Goal: Task Accomplishment & Management: Manage account settings

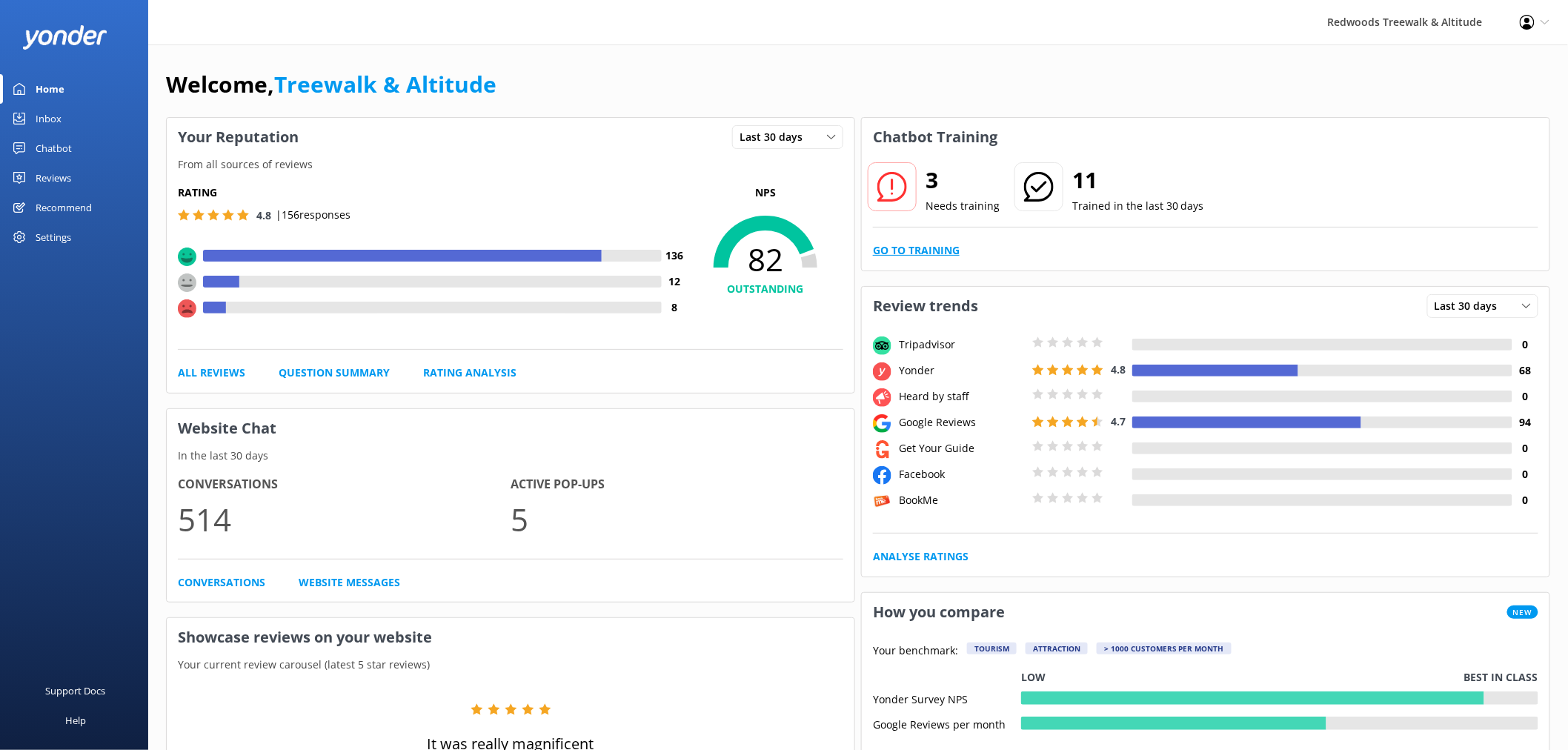
click at [939, 255] on link "Go to Training" at bounding box center [917, 251] width 87 height 17
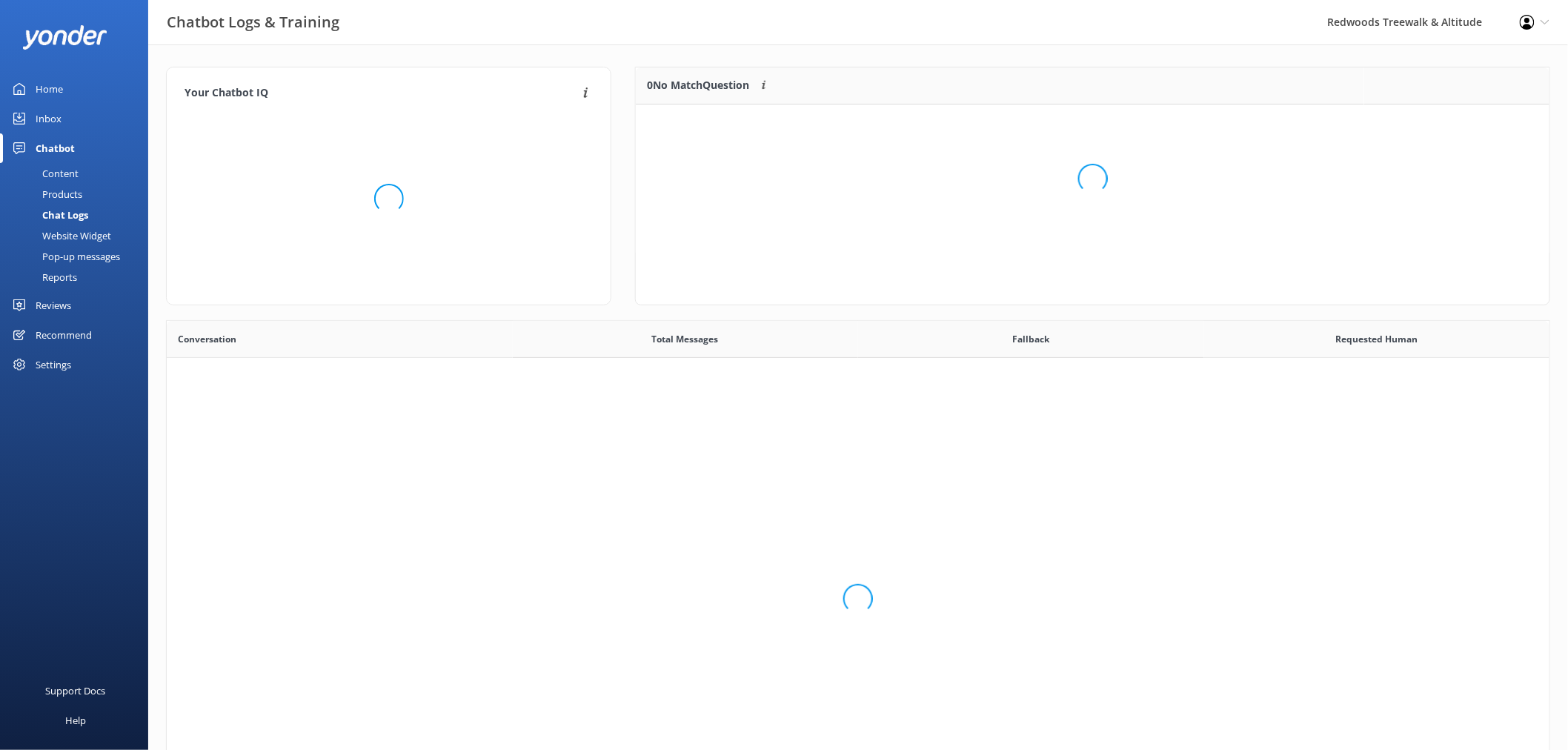
scroll to position [507, 1371]
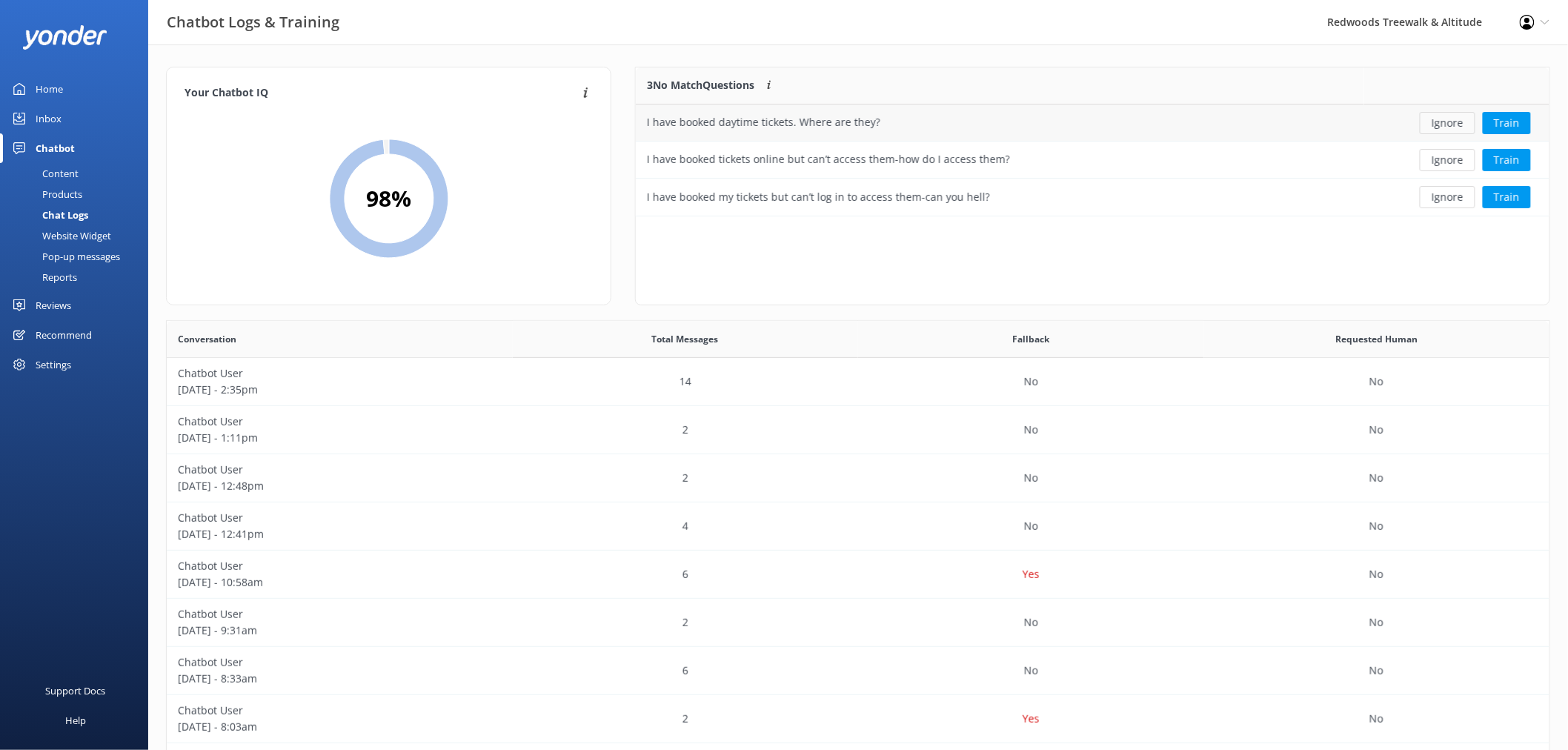
click at [1450, 128] on button "Ignore" at bounding box center [1448, 124] width 56 height 23
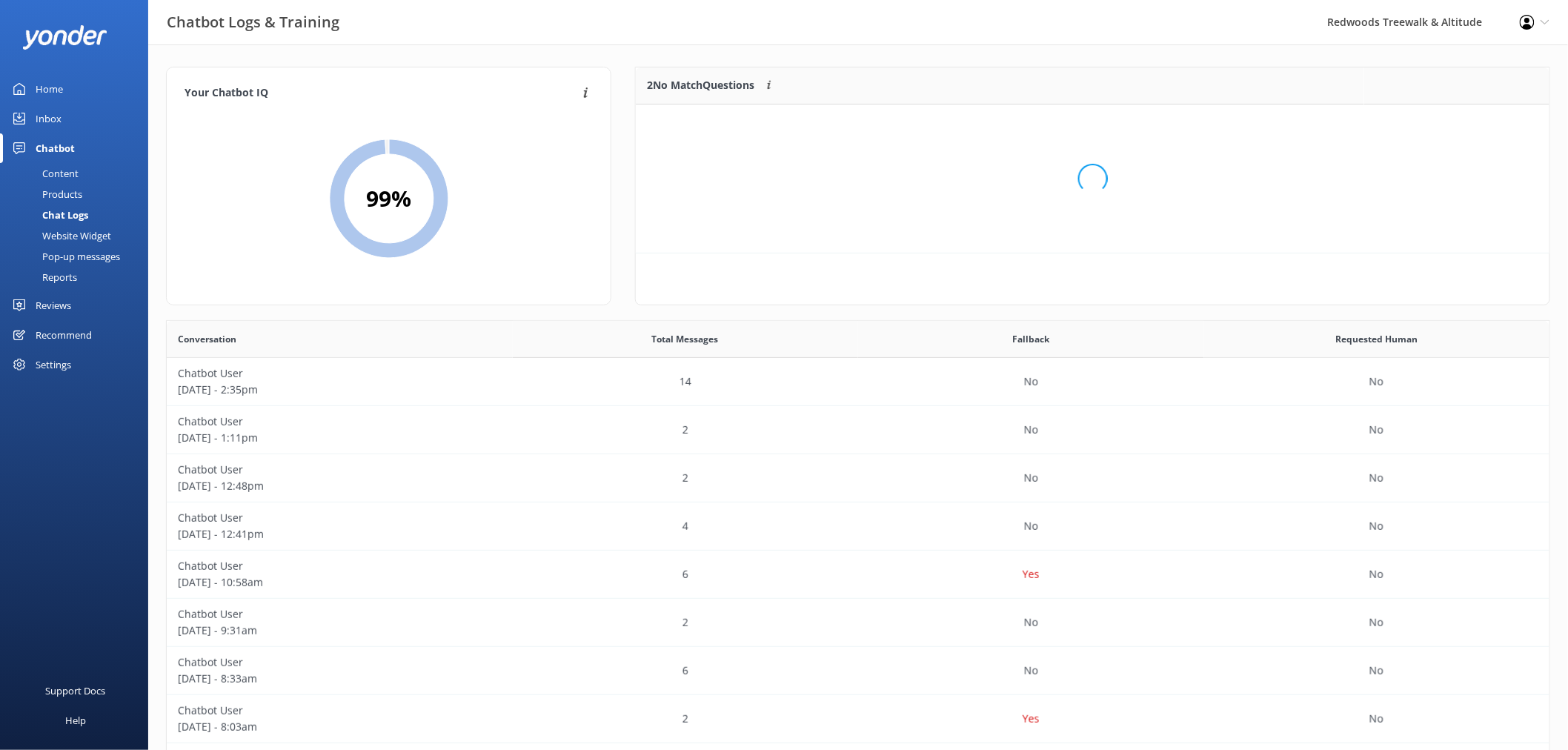
scroll to position [99, 900]
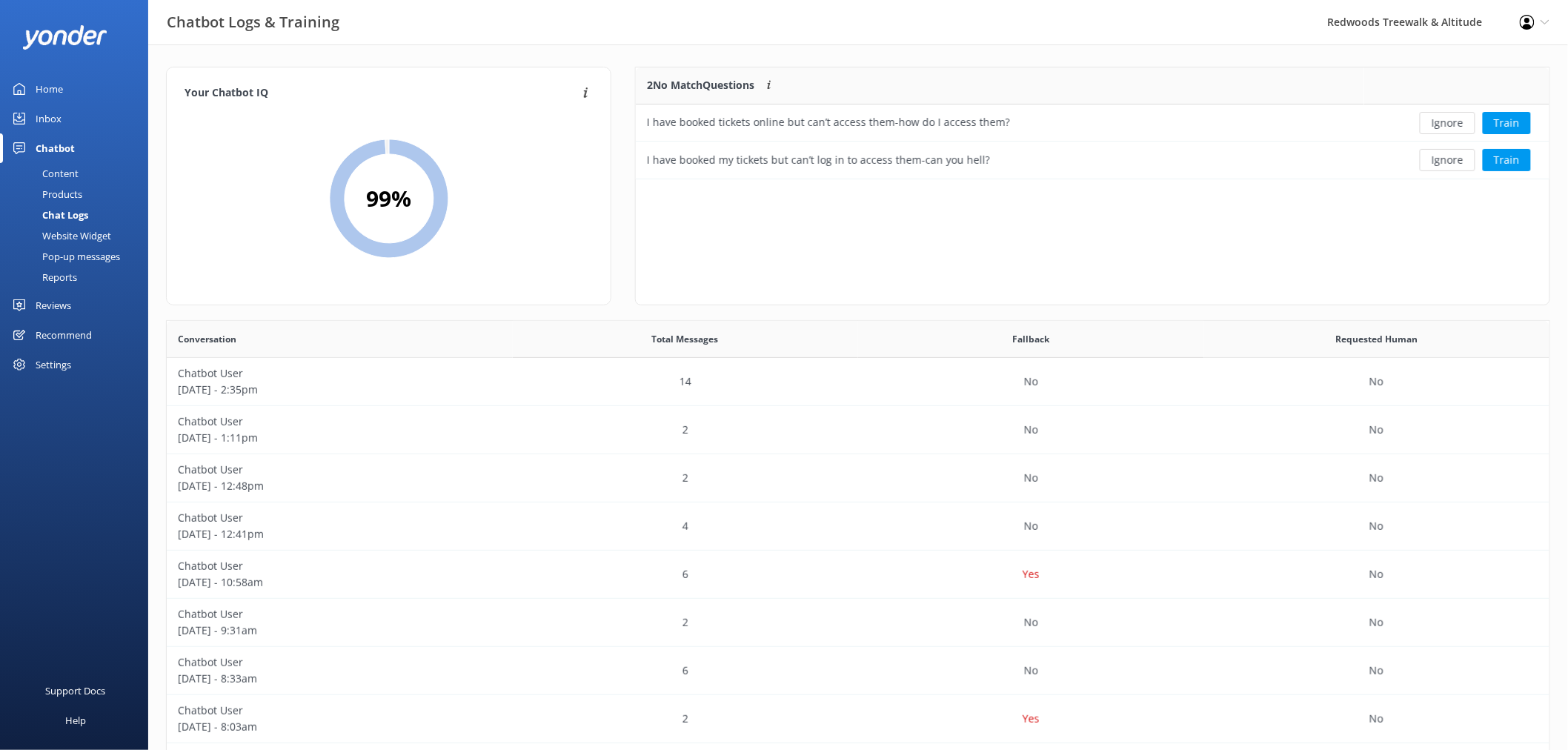
click at [1450, 128] on button "Ignore" at bounding box center [1448, 124] width 56 height 23
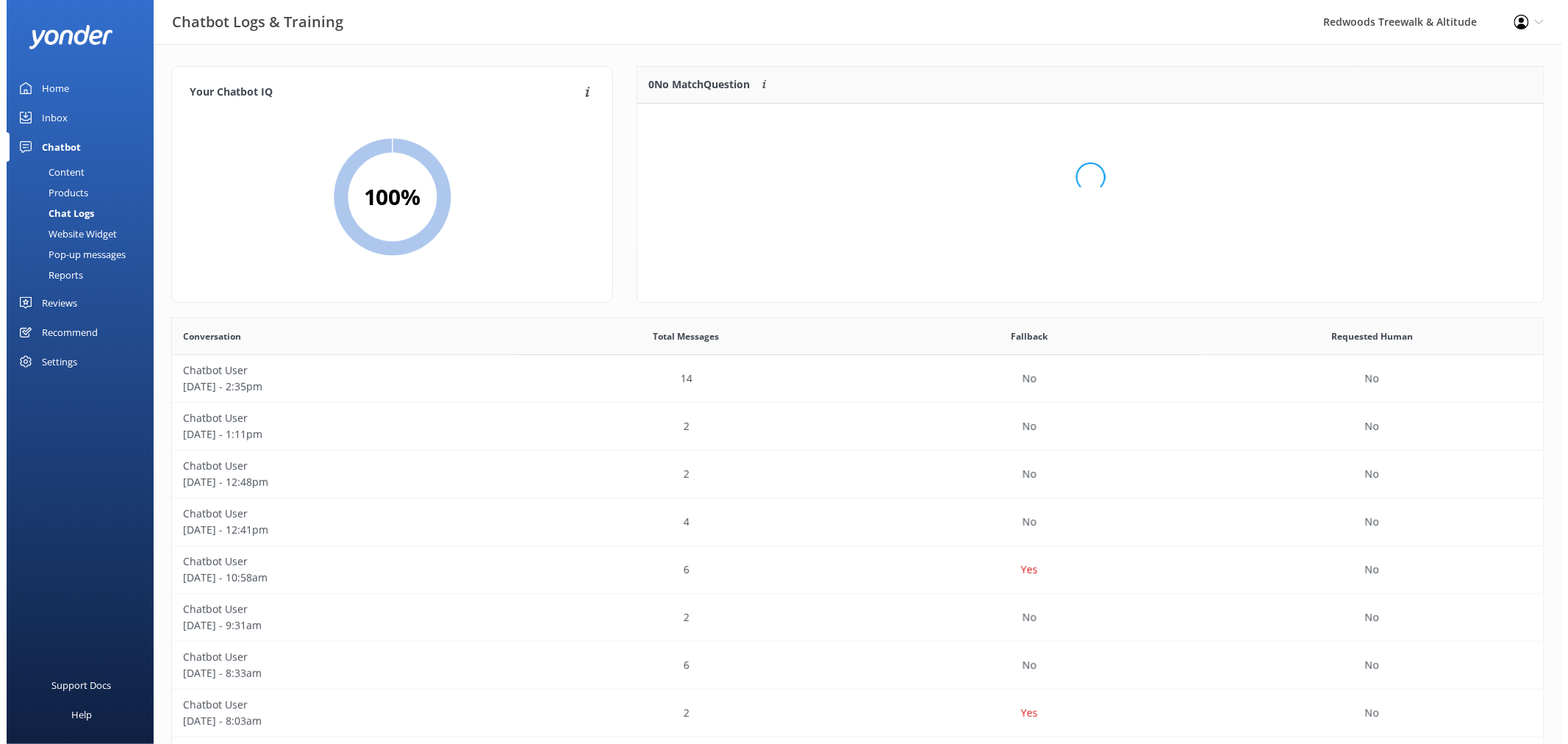
scroll to position [172, 893]
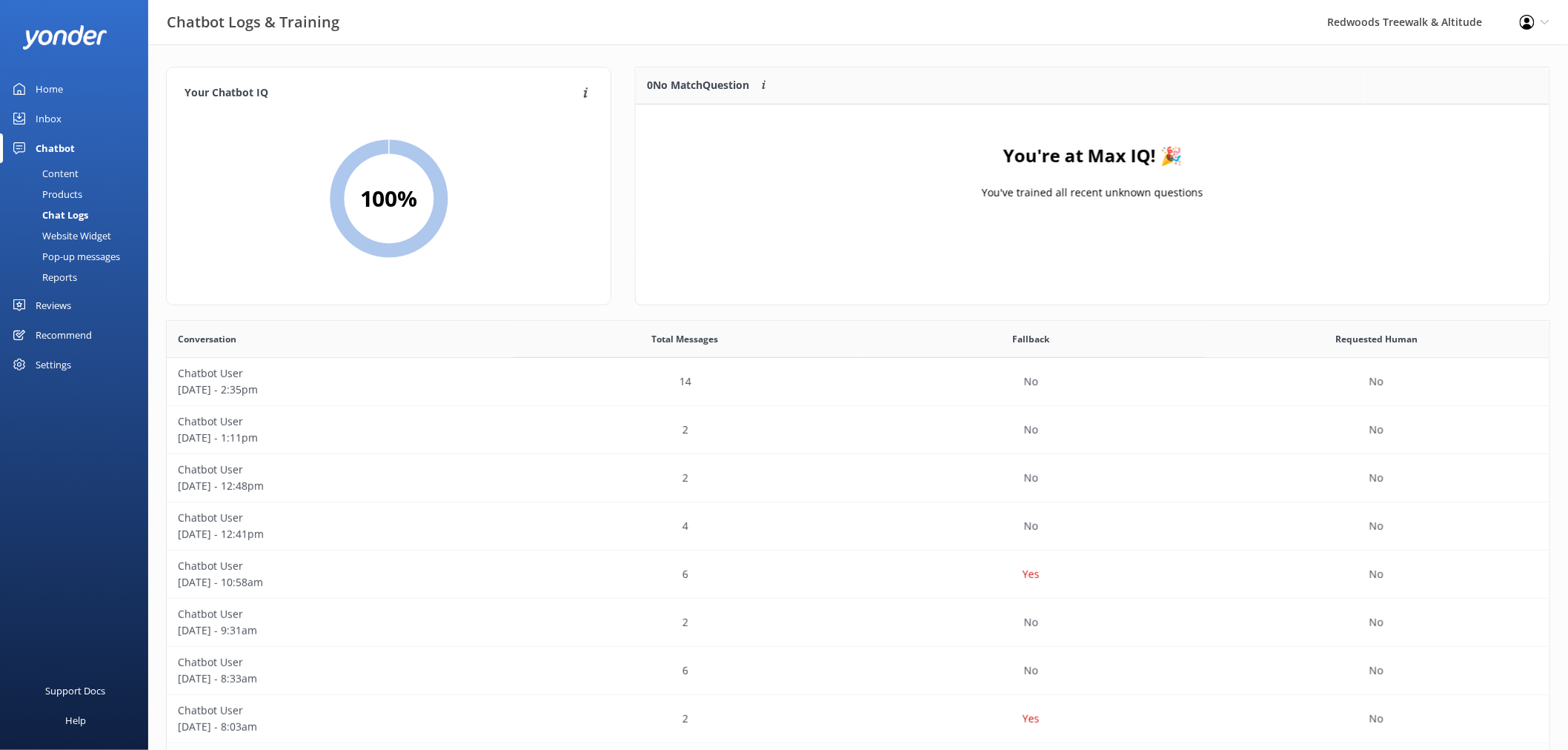
drag, startPoint x: 77, startPoint y: 91, endPoint x: 70, endPoint y: 104, distance: 14.8
click at [77, 91] on link "Home" at bounding box center [74, 89] width 148 height 30
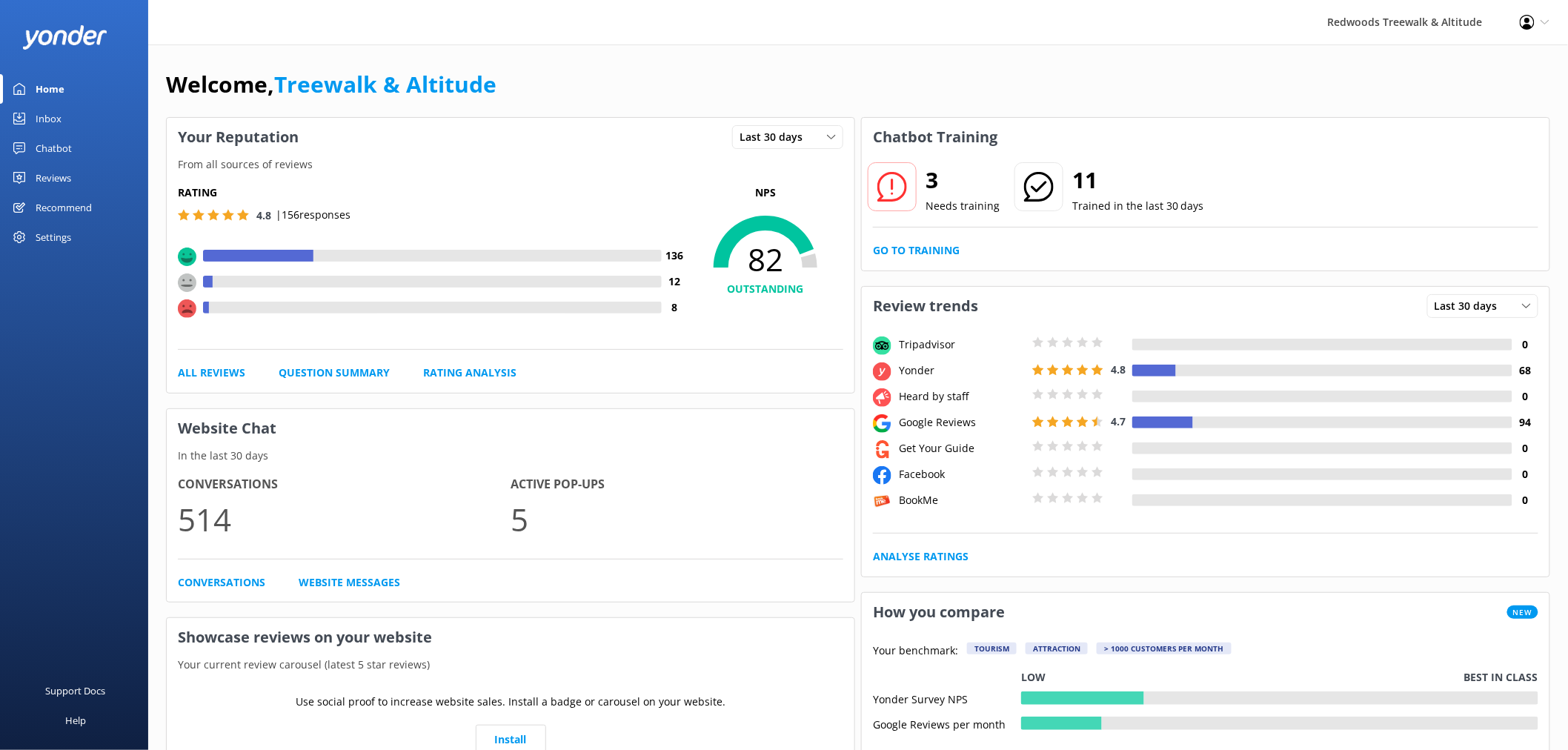
click at [65, 123] on link "Inbox" at bounding box center [74, 118] width 148 height 30
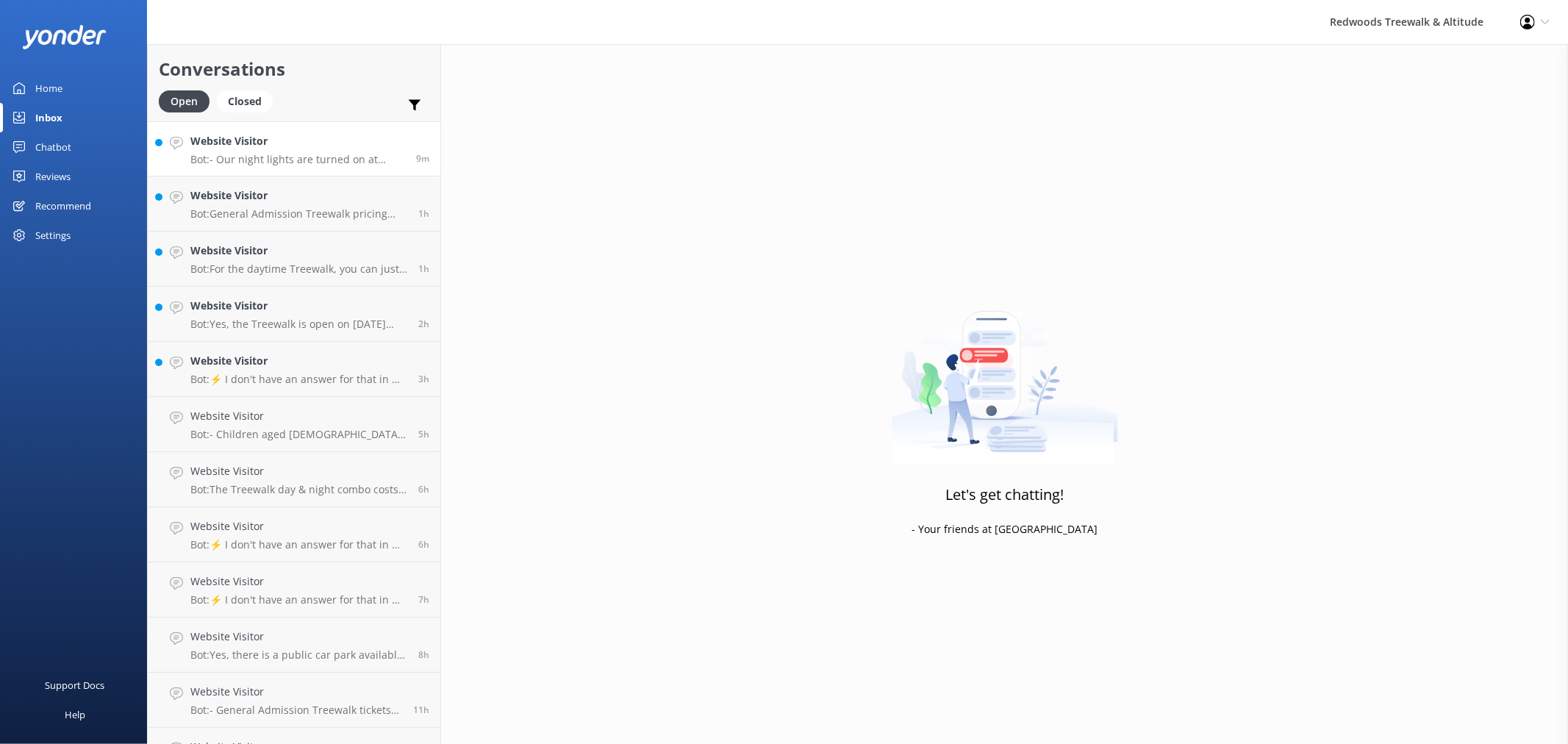
click at [268, 153] on p "Bot: - Our night lights are turned on at sunset and the night walk starts 20 mi…" at bounding box center [298, 159] width 215 height 13
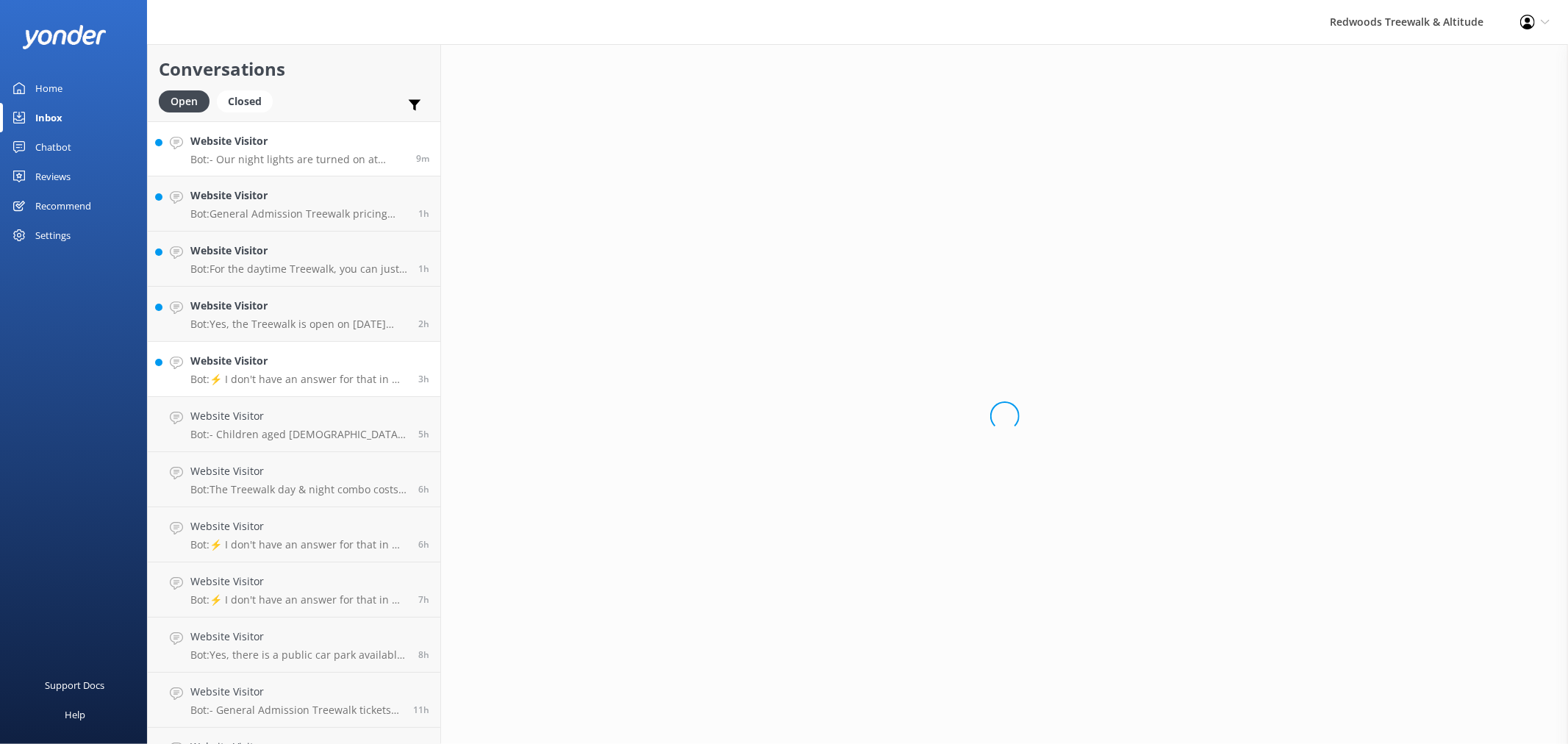
click at [258, 375] on p "Bot: ⚡ I don't have an answer for that in my knowledge base. Please try and rep…" at bounding box center [299, 379] width 217 height 13
click at [256, 316] on div "Website Visitor Bot: Yes, the Treewalk is open on [DATE] from 11 AM." at bounding box center [299, 313] width 217 height 32
click at [266, 262] on p "Bot: For the daytime Treewalk, you can just show up as it is General Admission …" at bounding box center [299, 268] width 217 height 13
click at [263, 219] on link "Website Visitor Bot: General Admission Treewalk pricing starts at $42 for adult…" at bounding box center [293, 204] width 293 height 55
click at [261, 173] on link "Website Visitor Bot: - Our night lights are turned on at sunset and the night w…" at bounding box center [293, 149] width 293 height 55
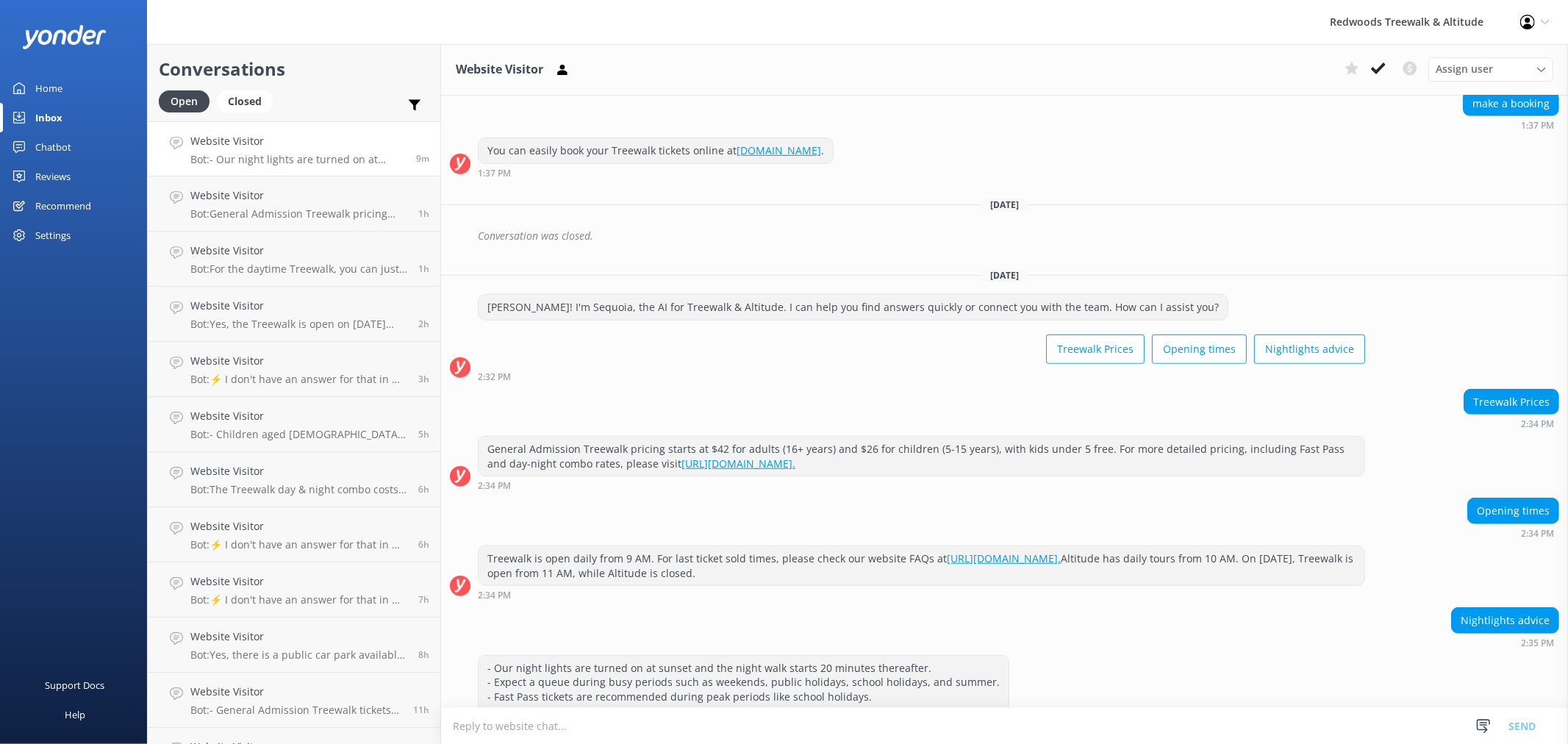
scroll to position [747, 0]
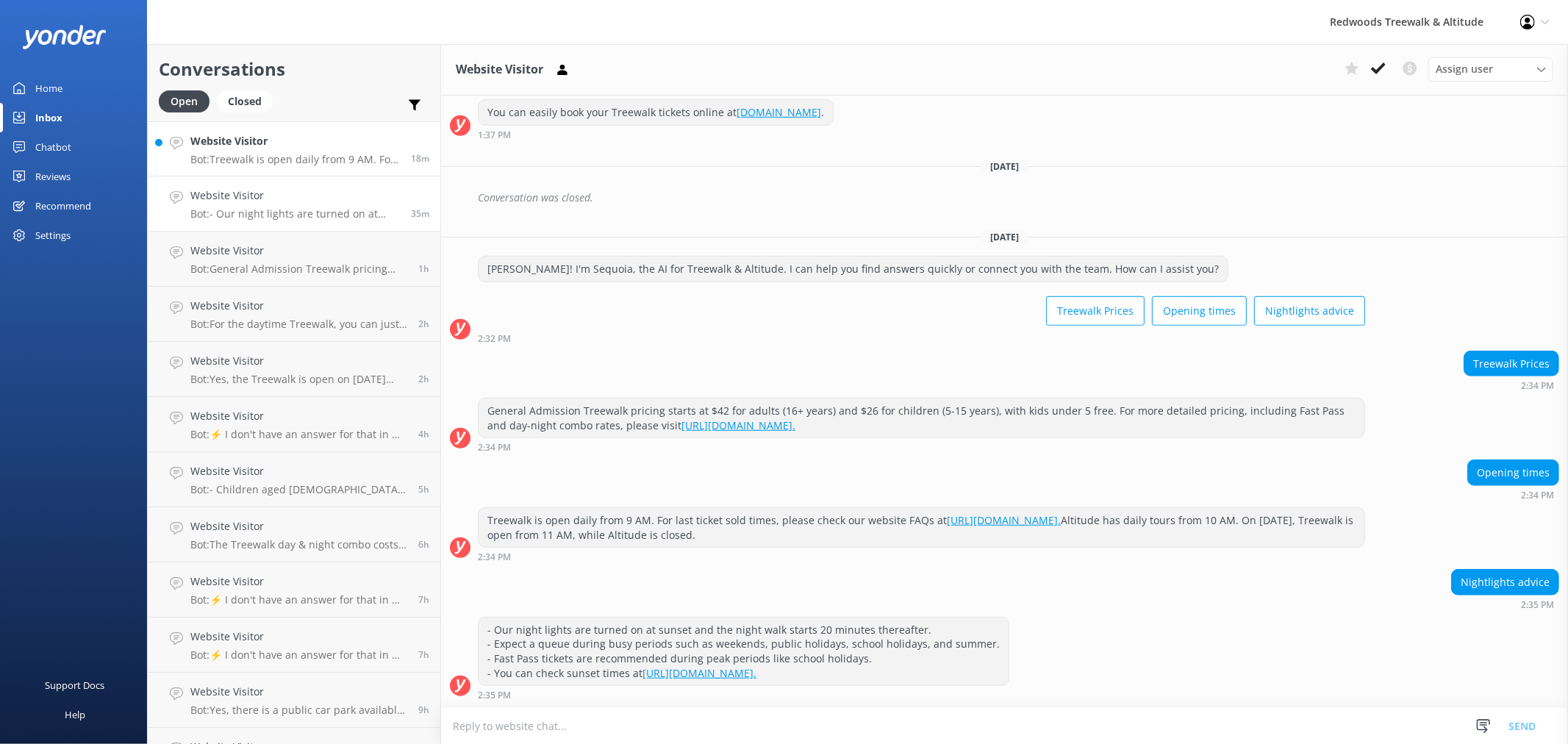
click at [277, 142] on h4 "Website Visitor" at bounding box center [295, 141] width 210 height 16
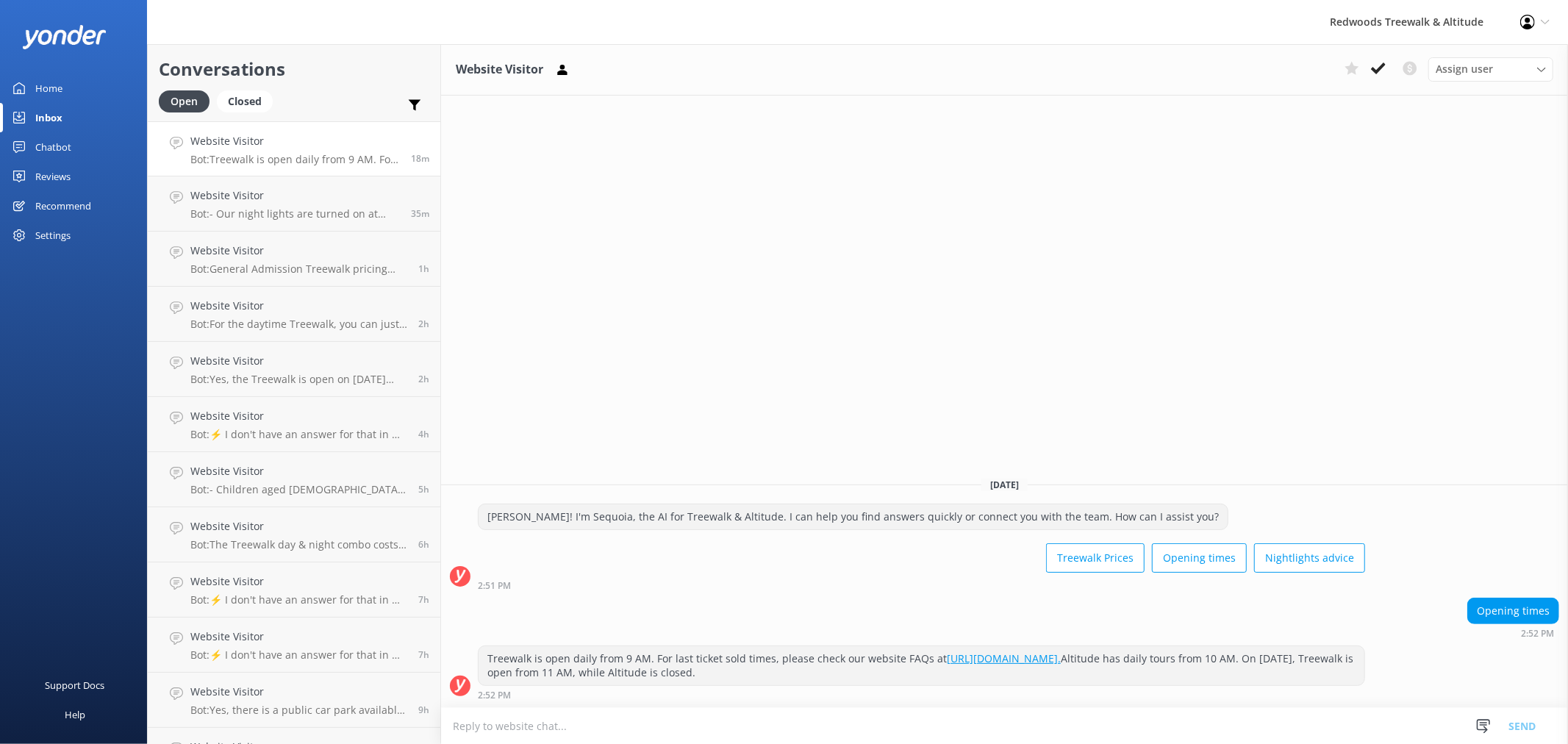
click at [101, 90] on link "Home" at bounding box center [73, 88] width 147 height 29
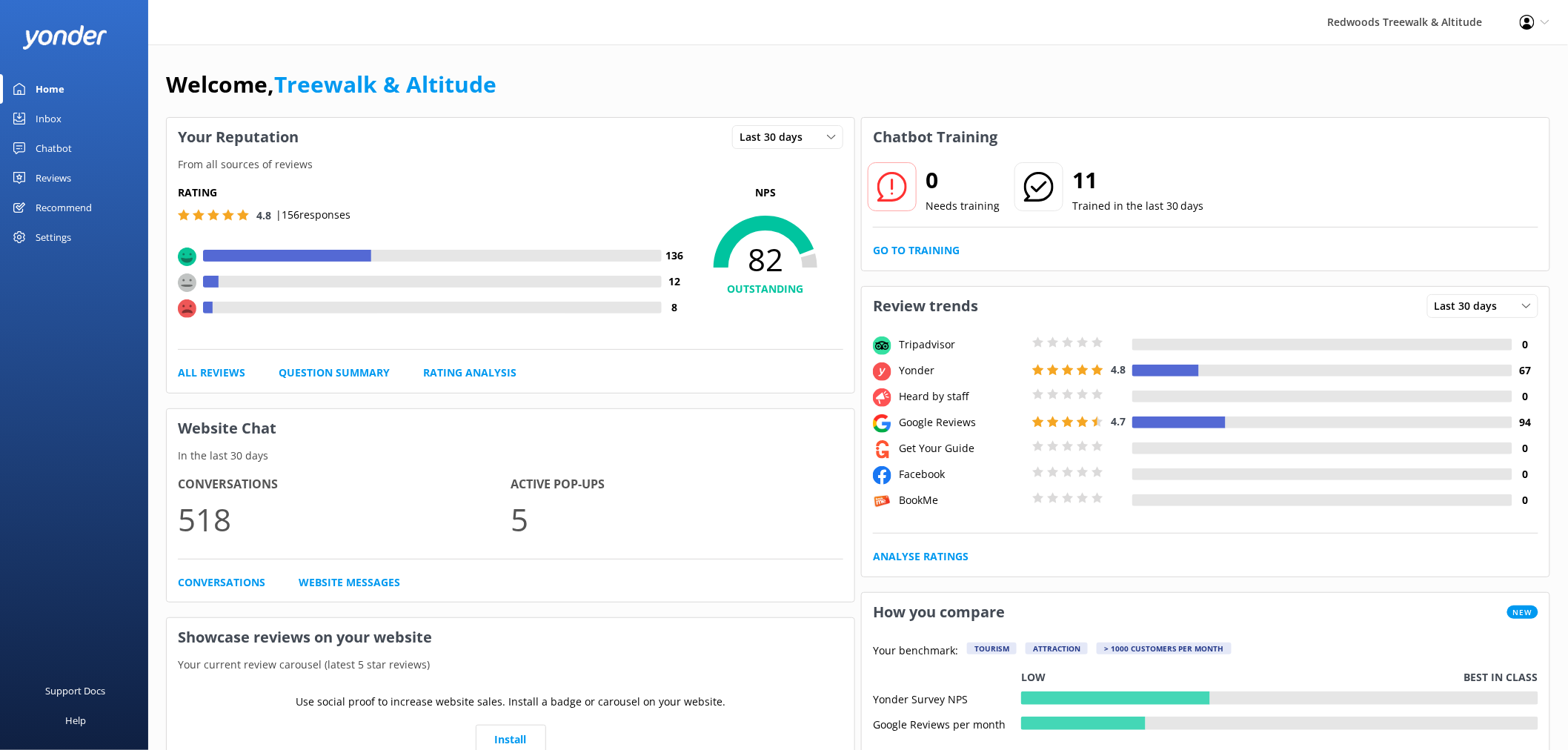
click at [90, 171] on link "Reviews" at bounding box center [74, 177] width 148 height 30
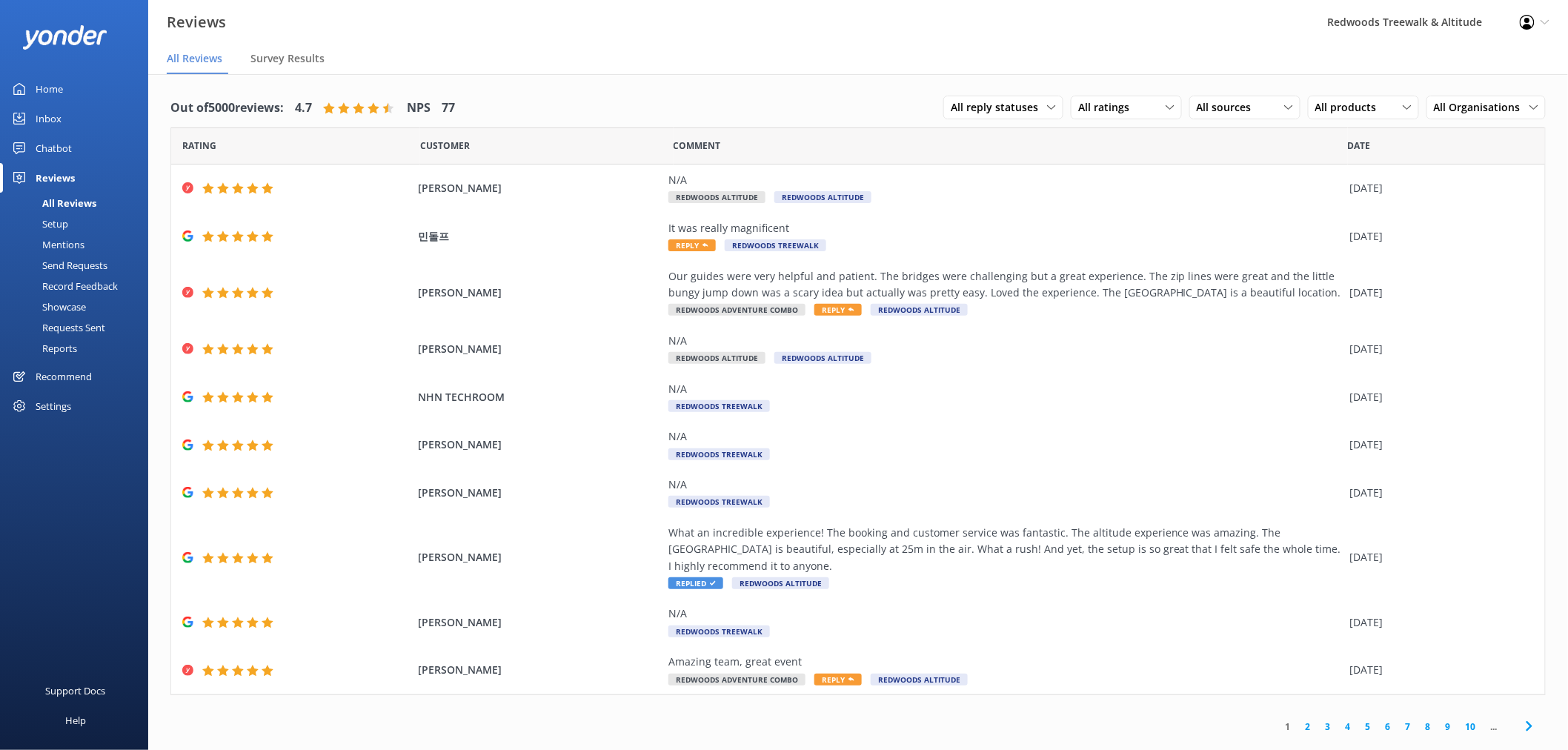
click at [62, 238] on div "Mentions" at bounding box center [46, 244] width 76 height 21
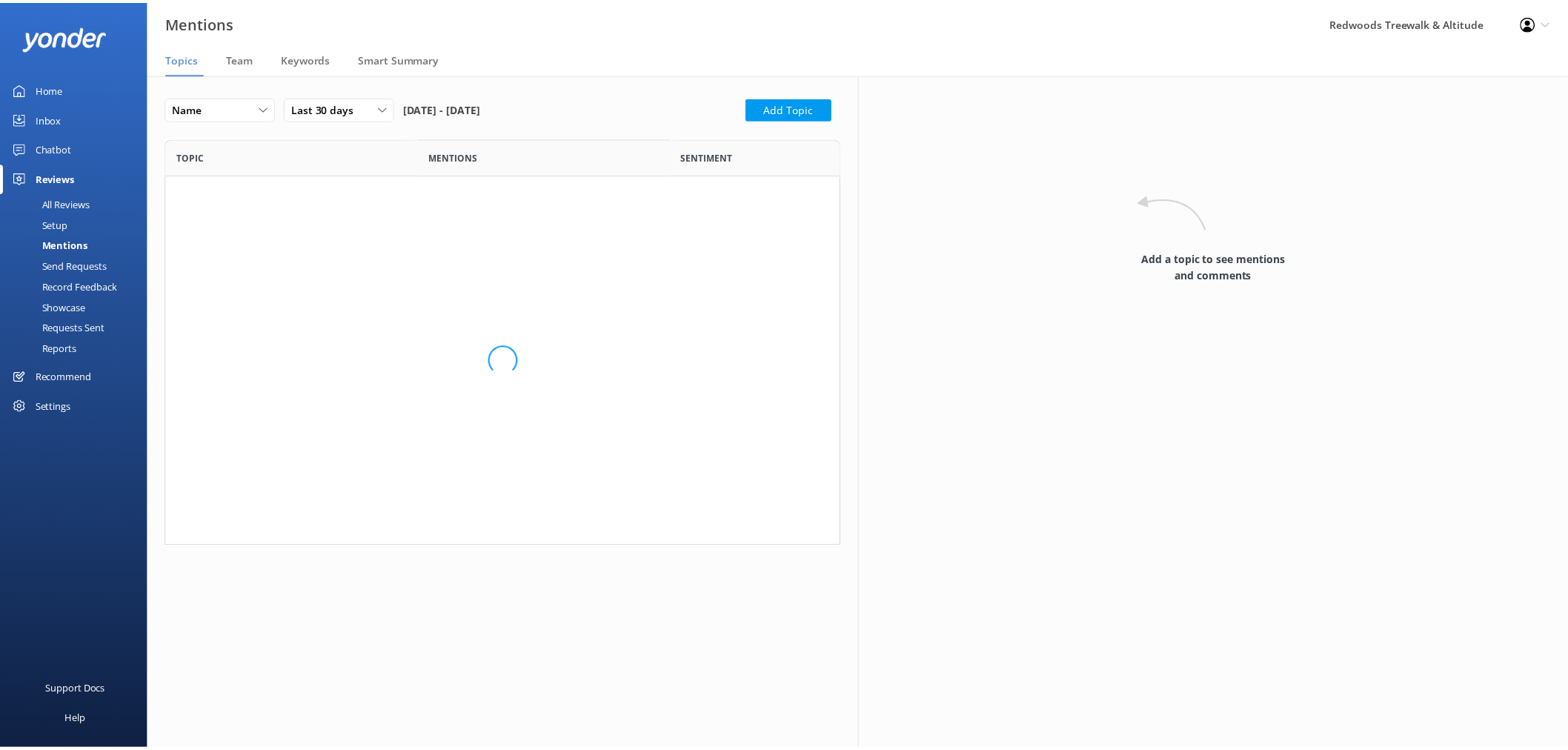
scroll to position [559, 656]
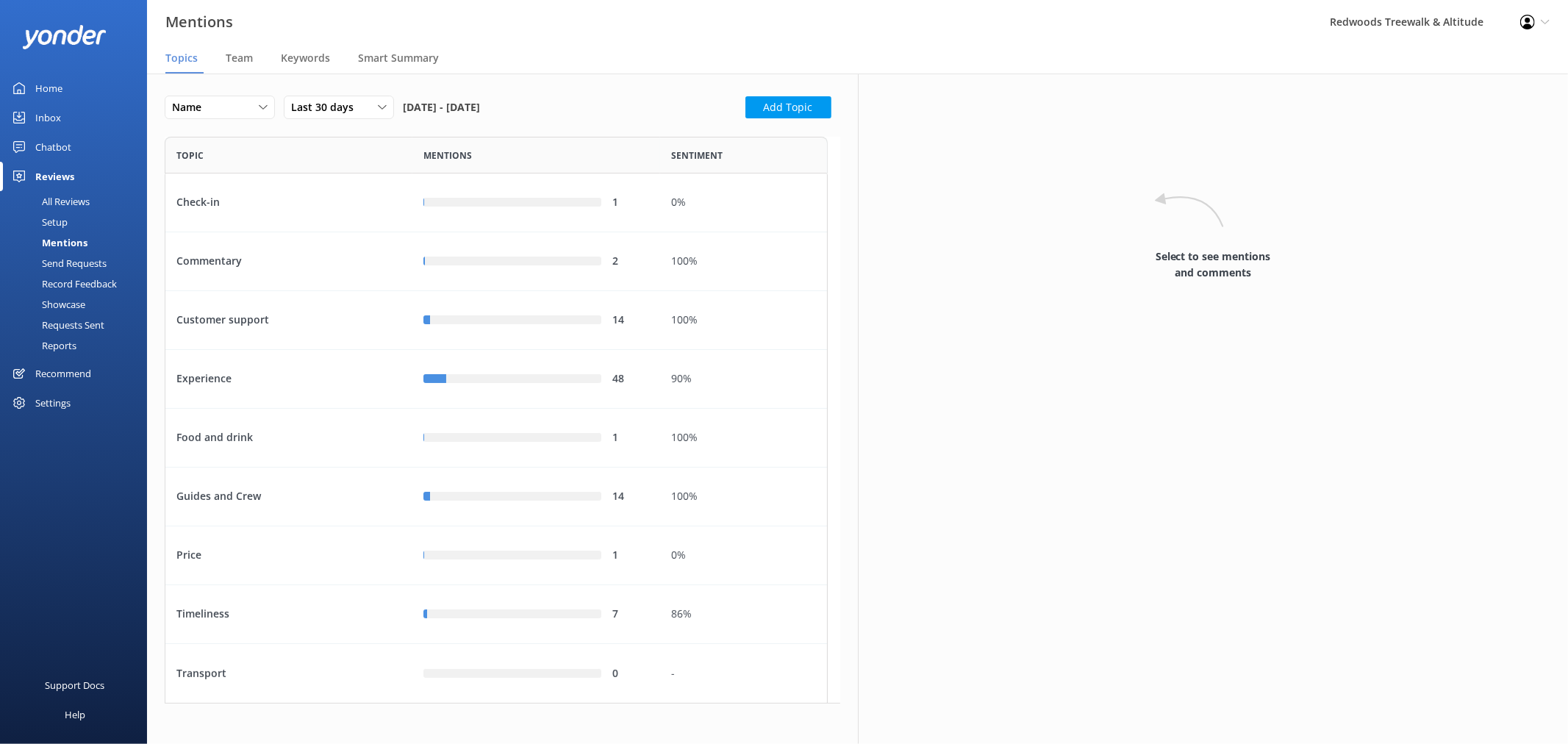
click at [61, 113] on link "Inbox" at bounding box center [73, 117] width 147 height 29
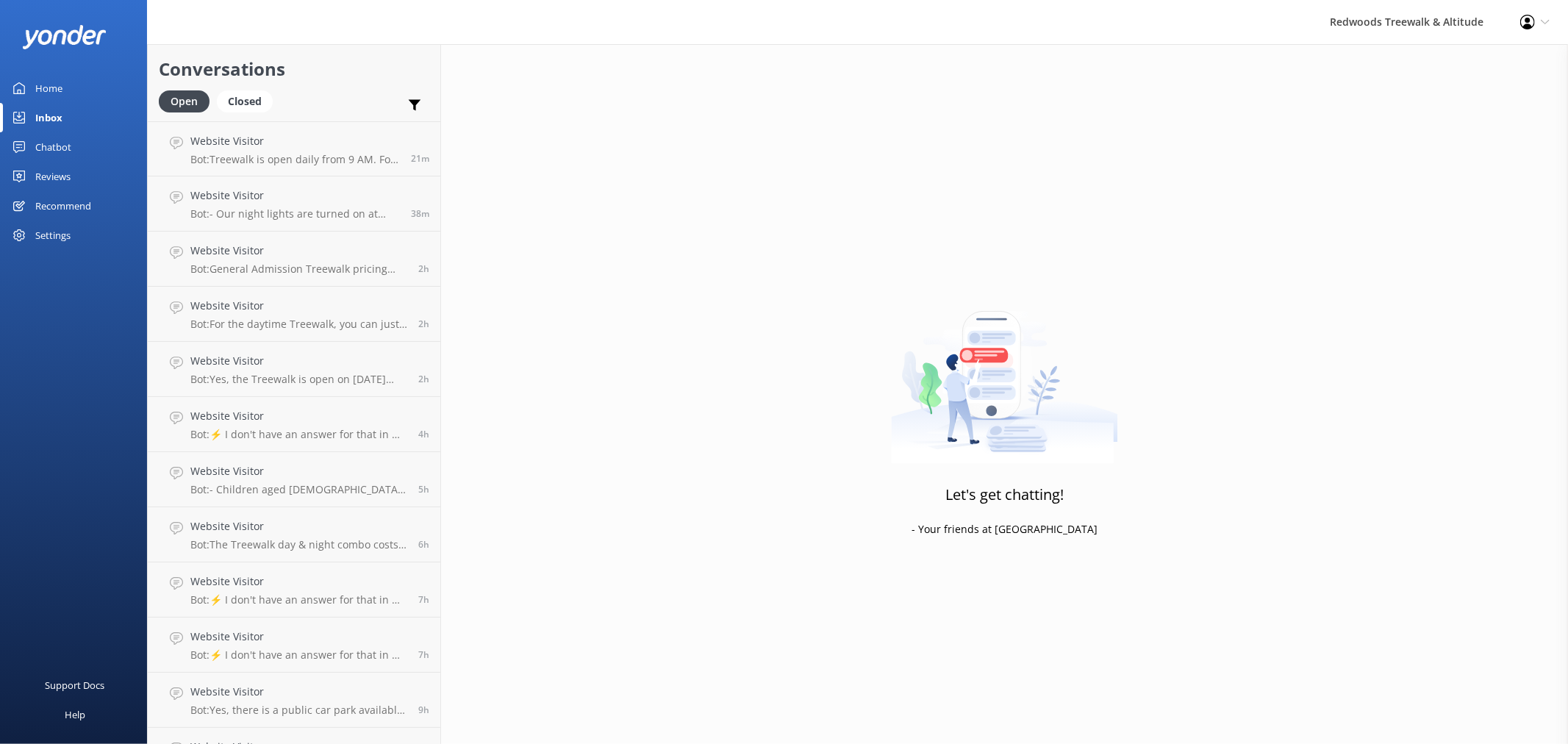
click at [79, 175] on link "Reviews" at bounding box center [73, 176] width 147 height 29
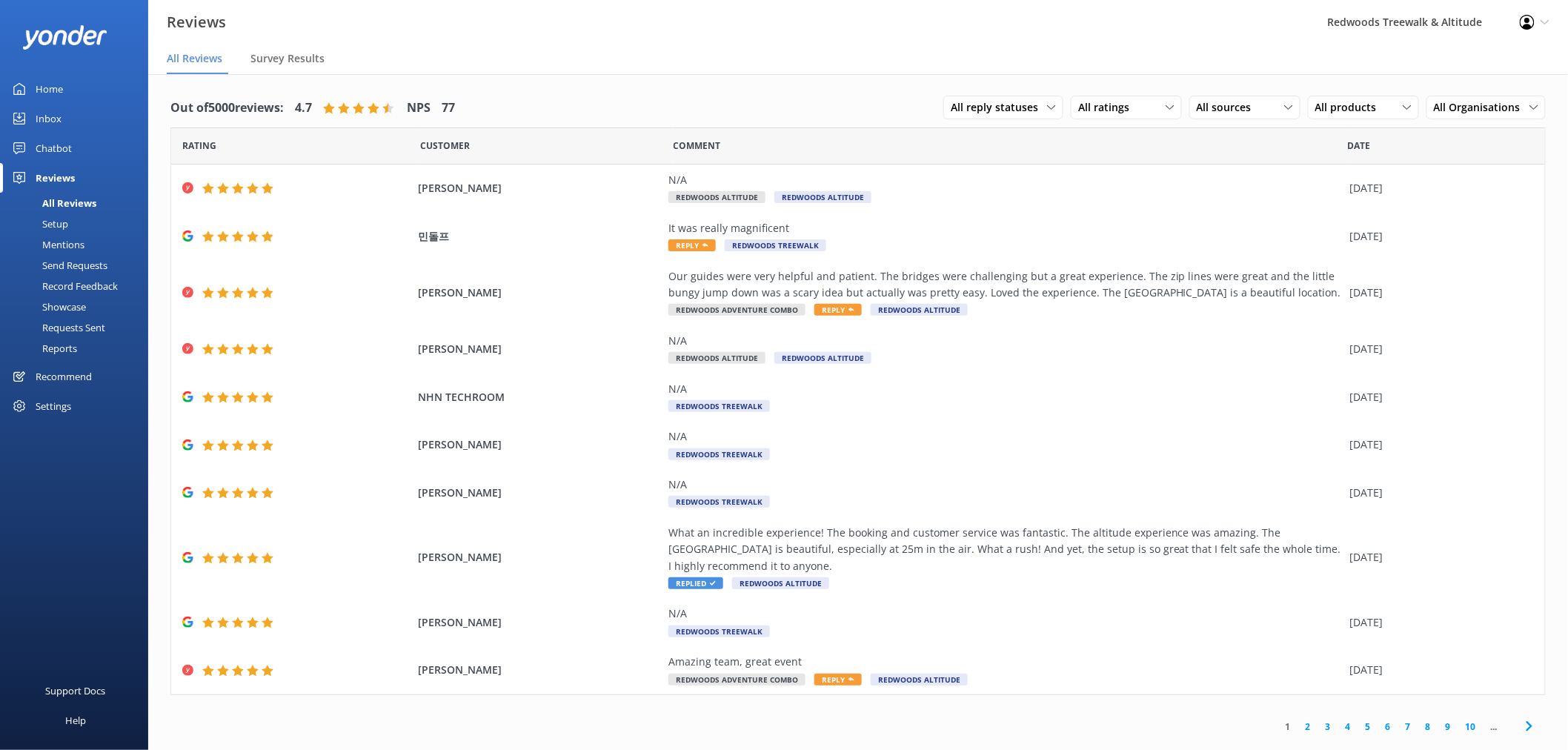
click at [93, 77] on link "Home" at bounding box center [74, 89] width 148 height 30
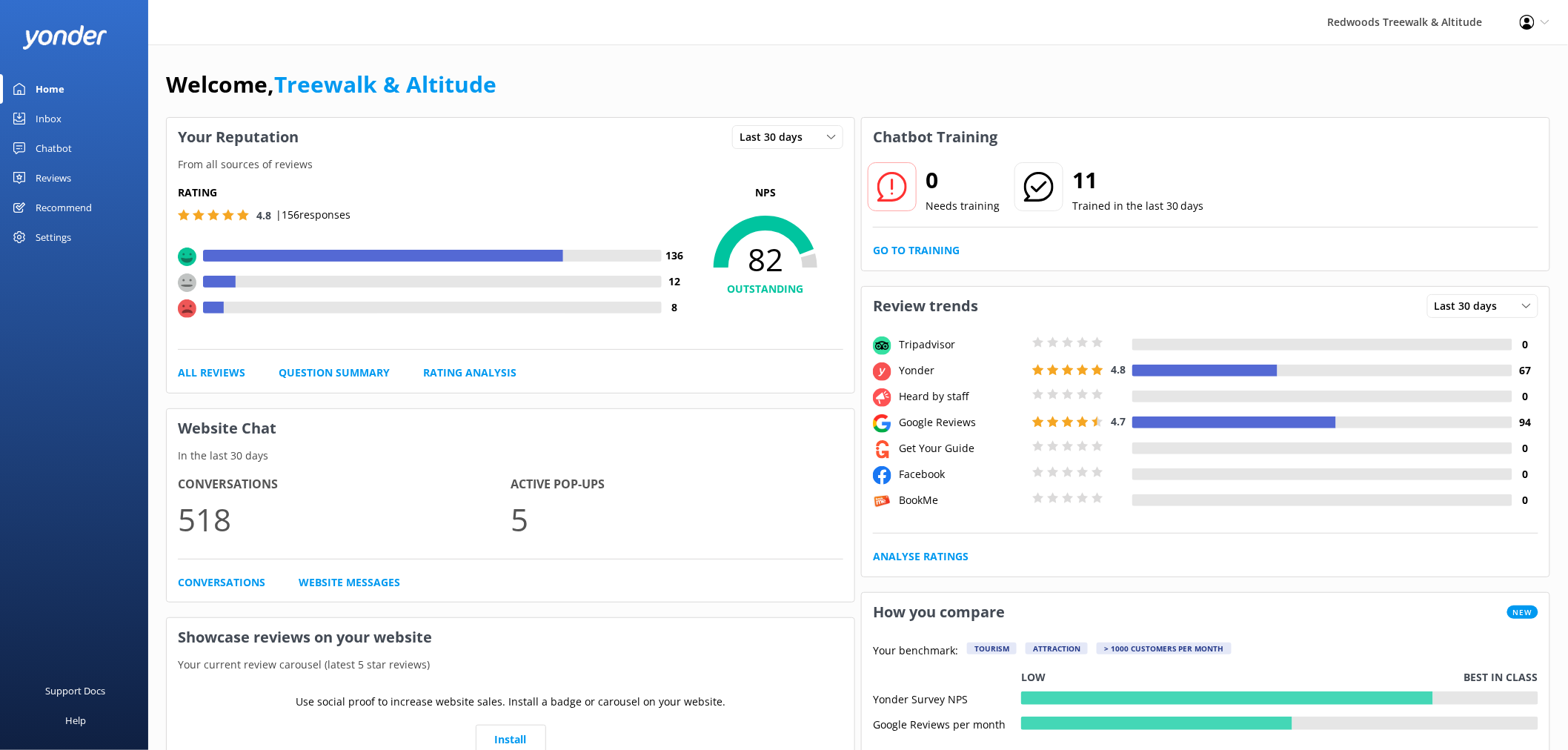
click at [89, 173] on link "Reviews" at bounding box center [74, 177] width 148 height 30
